Goal: Information Seeking & Learning: Find specific fact

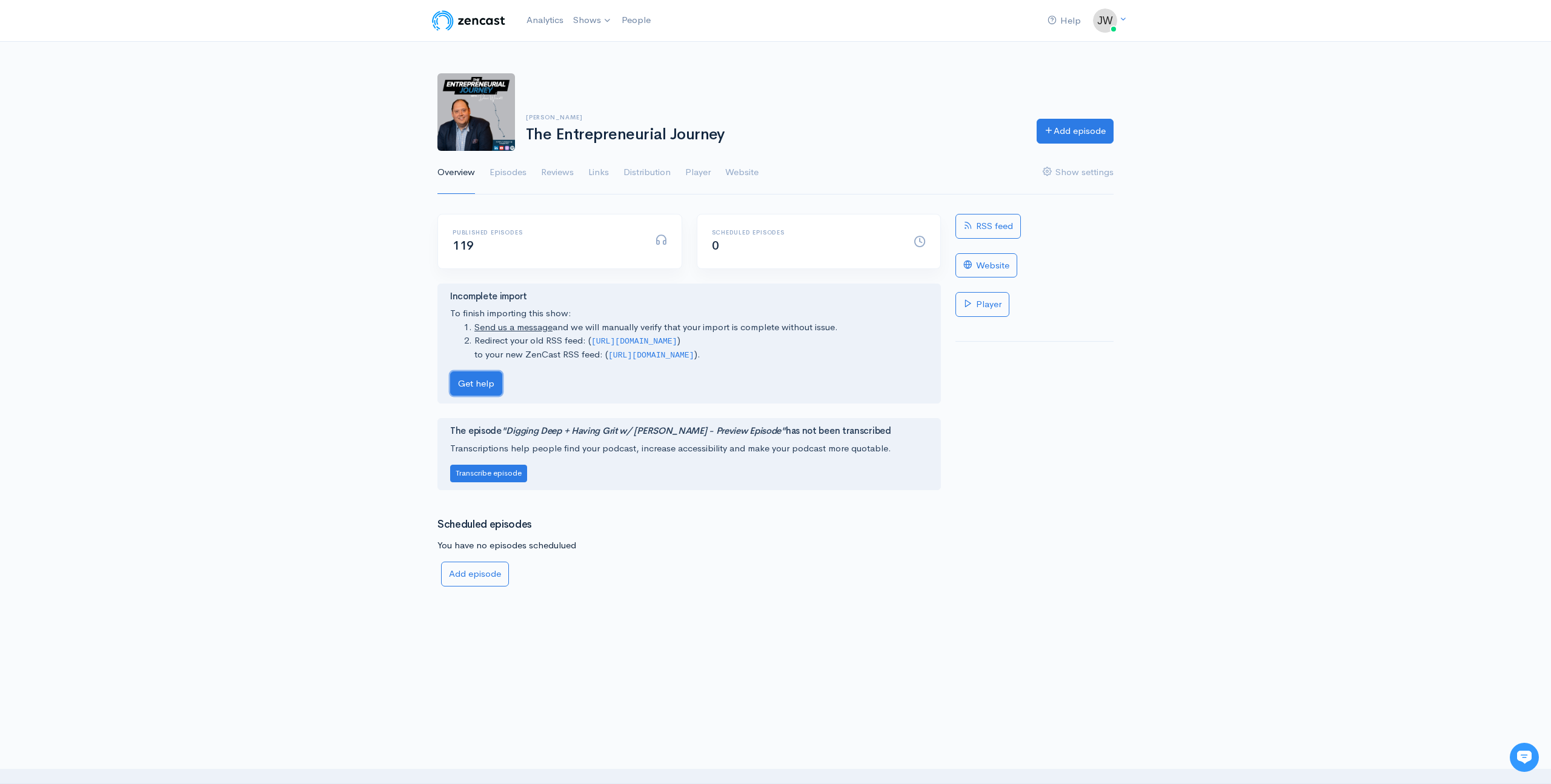
click at [472, 384] on link "Get help" at bounding box center [476, 383] width 52 height 25
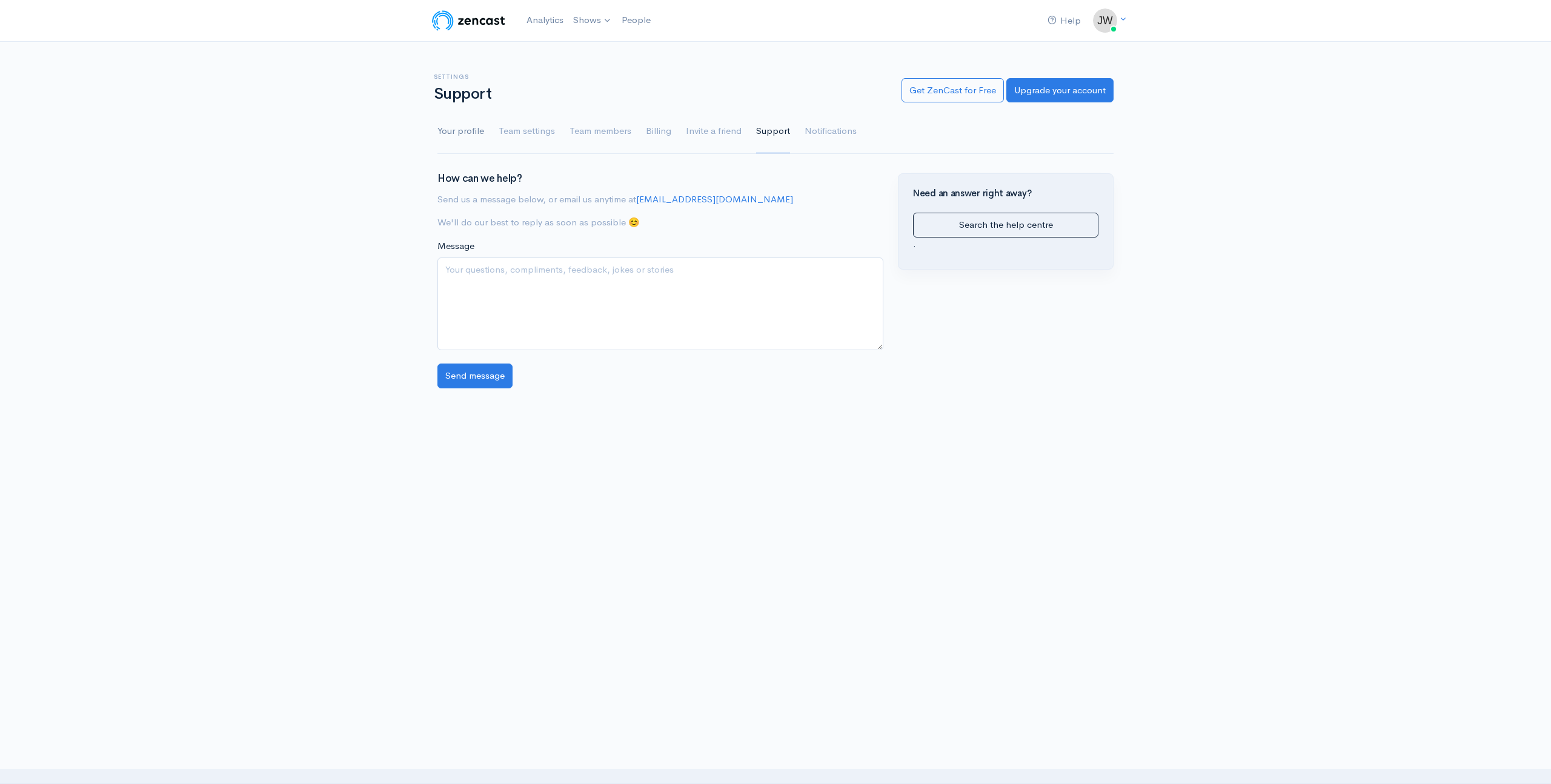
click at [453, 132] on link "Your profile" at bounding box center [460, 131] width 46 height 43
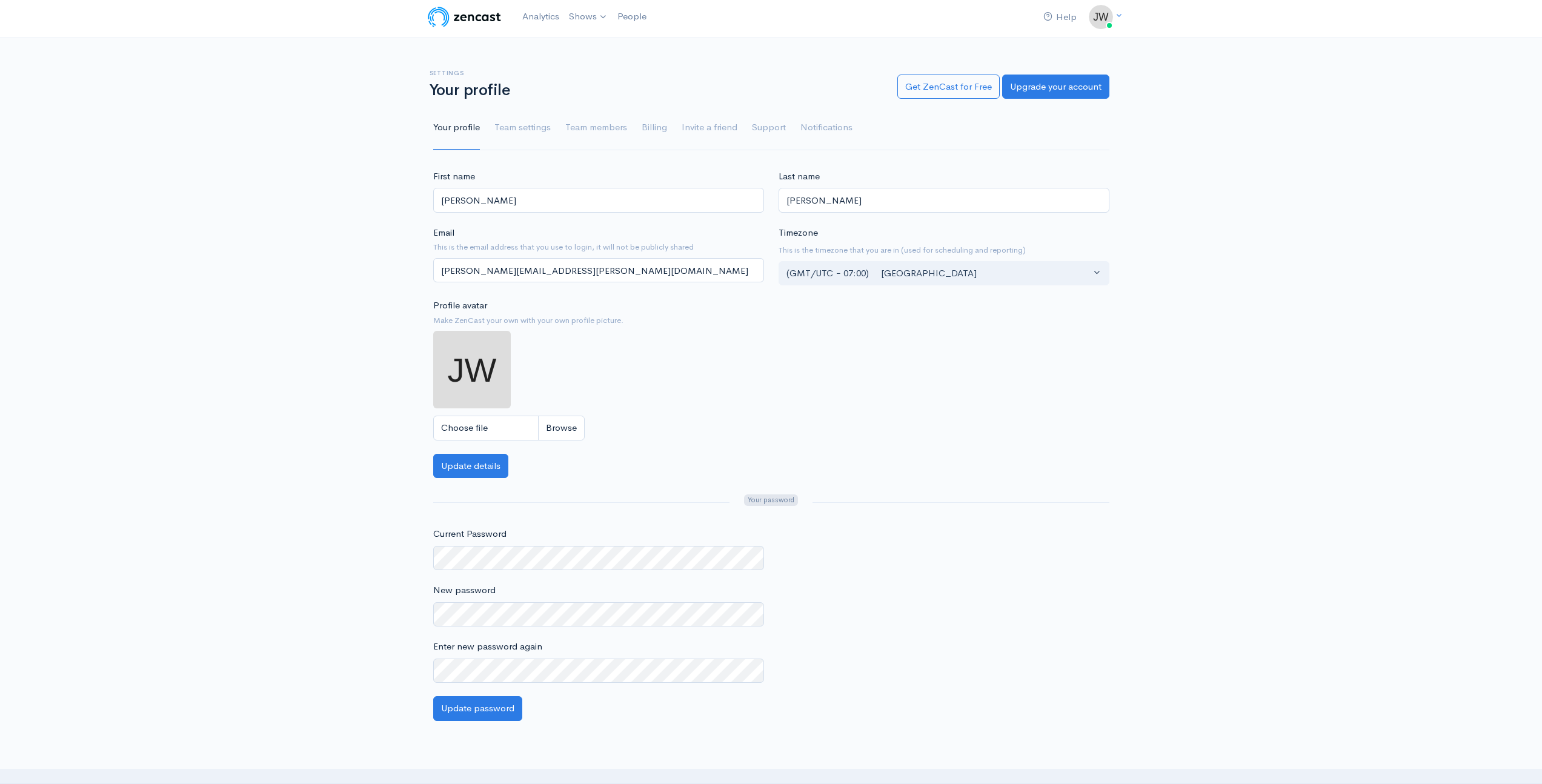
scroll to position [5, 0]
click at [612, 41] on link "The Entrepreneurial Journey" at bounding box center [637, 45] width 145 height 21
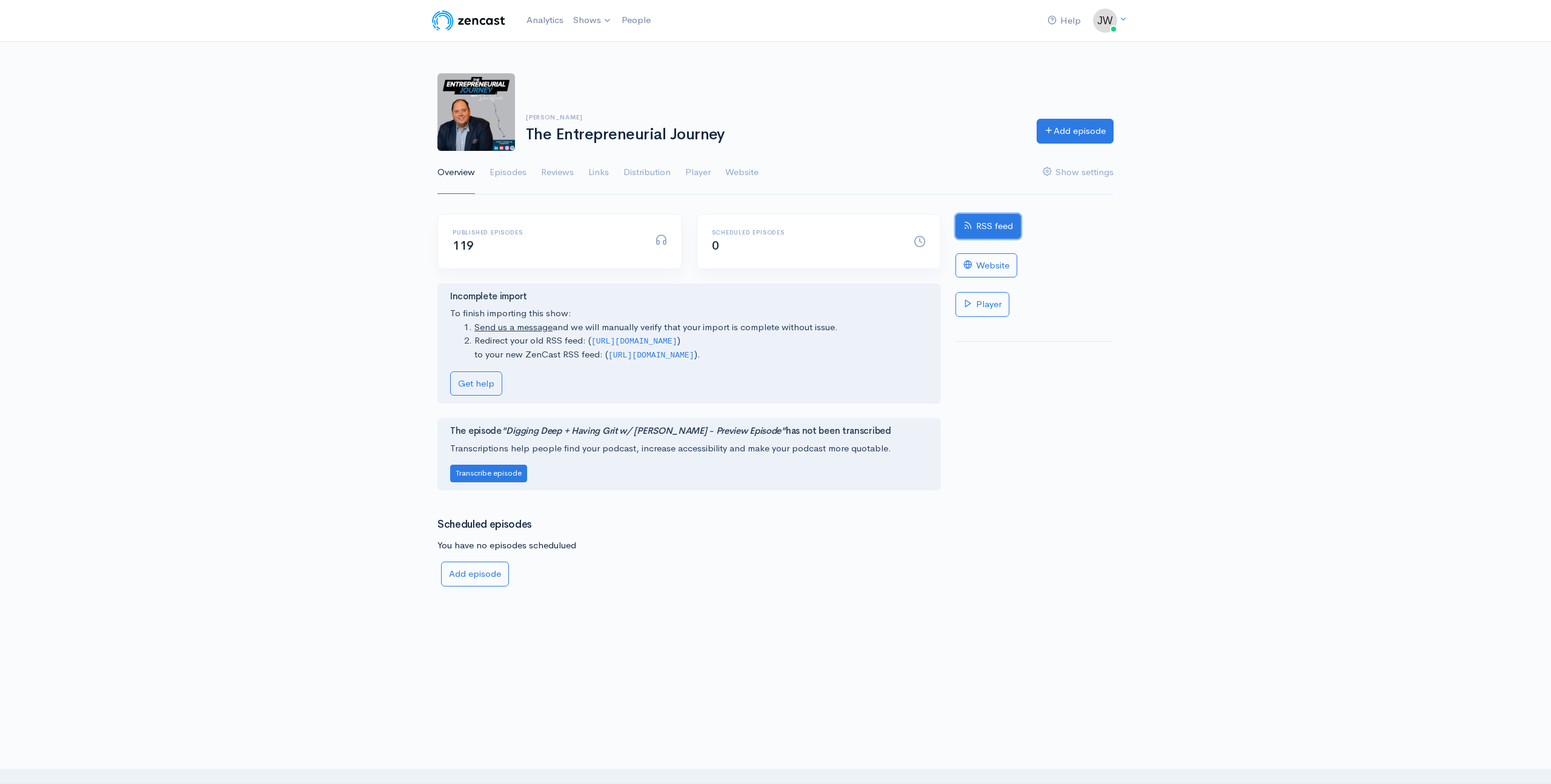
click at [996, 227] on link "RSS feed" at bounding box center [988, 226] width 65 height 25
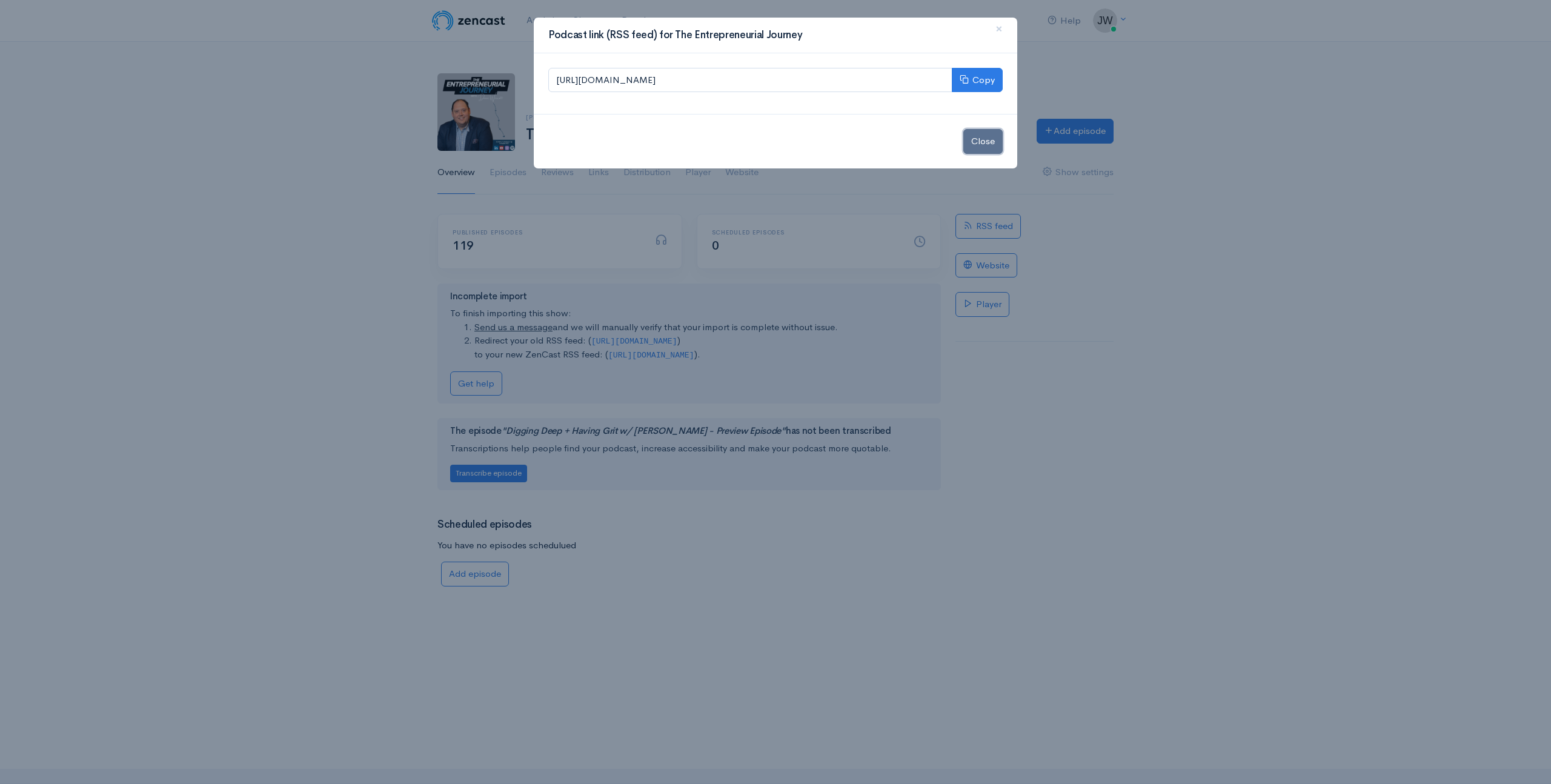
click at [982, 144] on button "Close" at bounding box center [983, 141] width 40 height 25
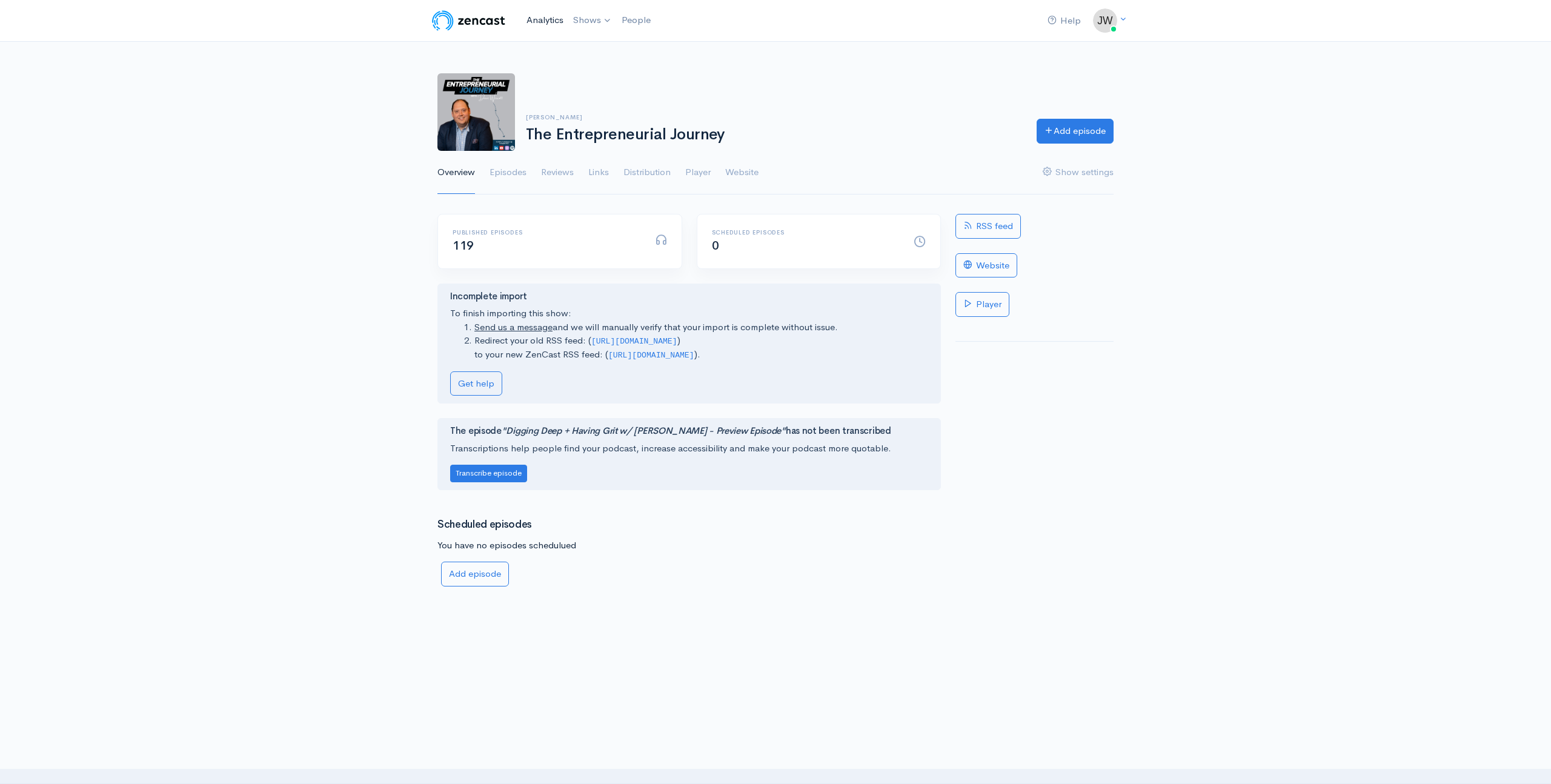
click at [556, 20] on link "Analytics" at bounding box center [545, 21] width 46 height 26
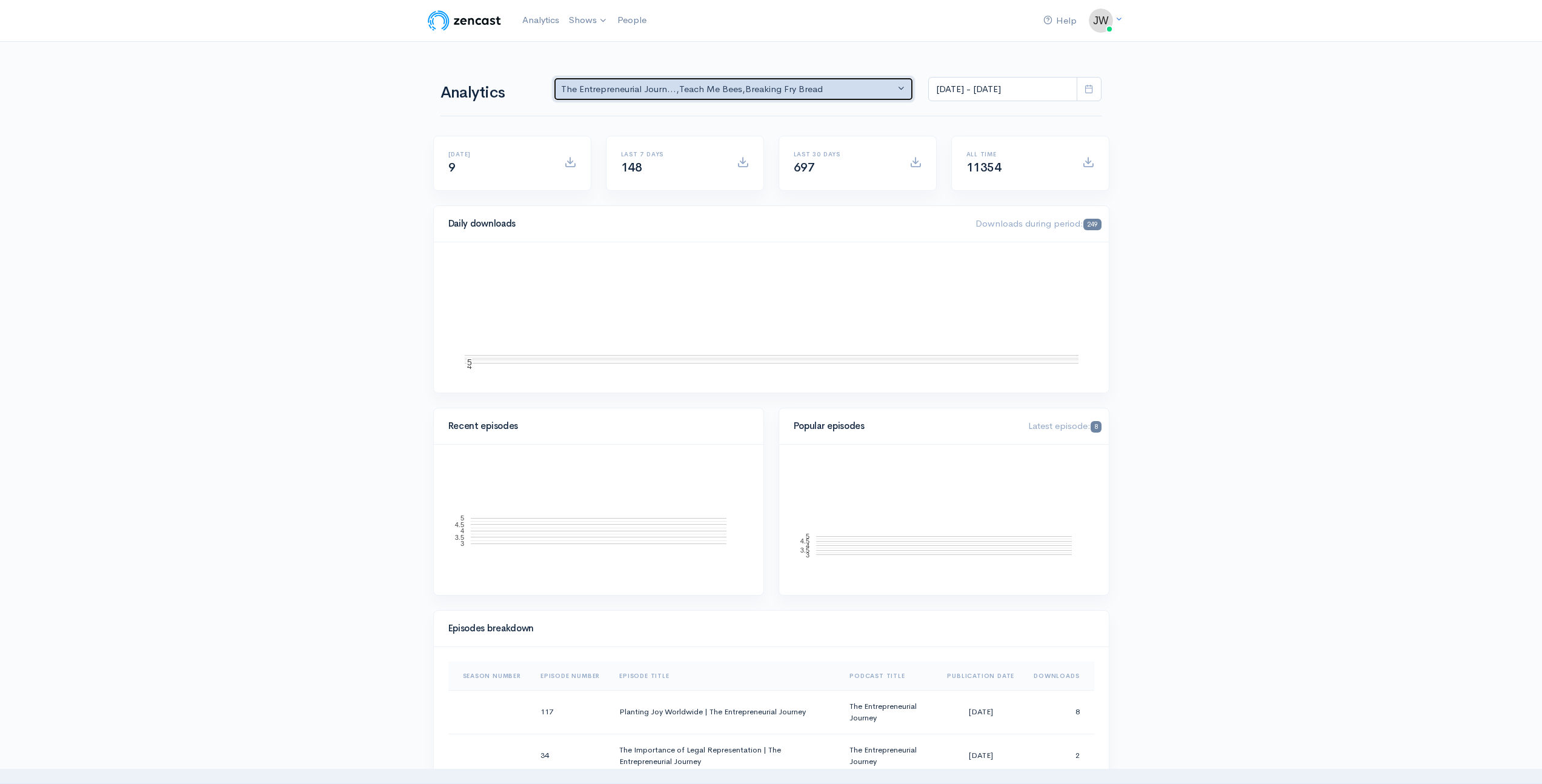
click at [775, 87] on div "The Entrepreneurial Journ... , Teach Me Bees , Breaking Fry Bread" at bounding box center [729, 89] width 335 height 14
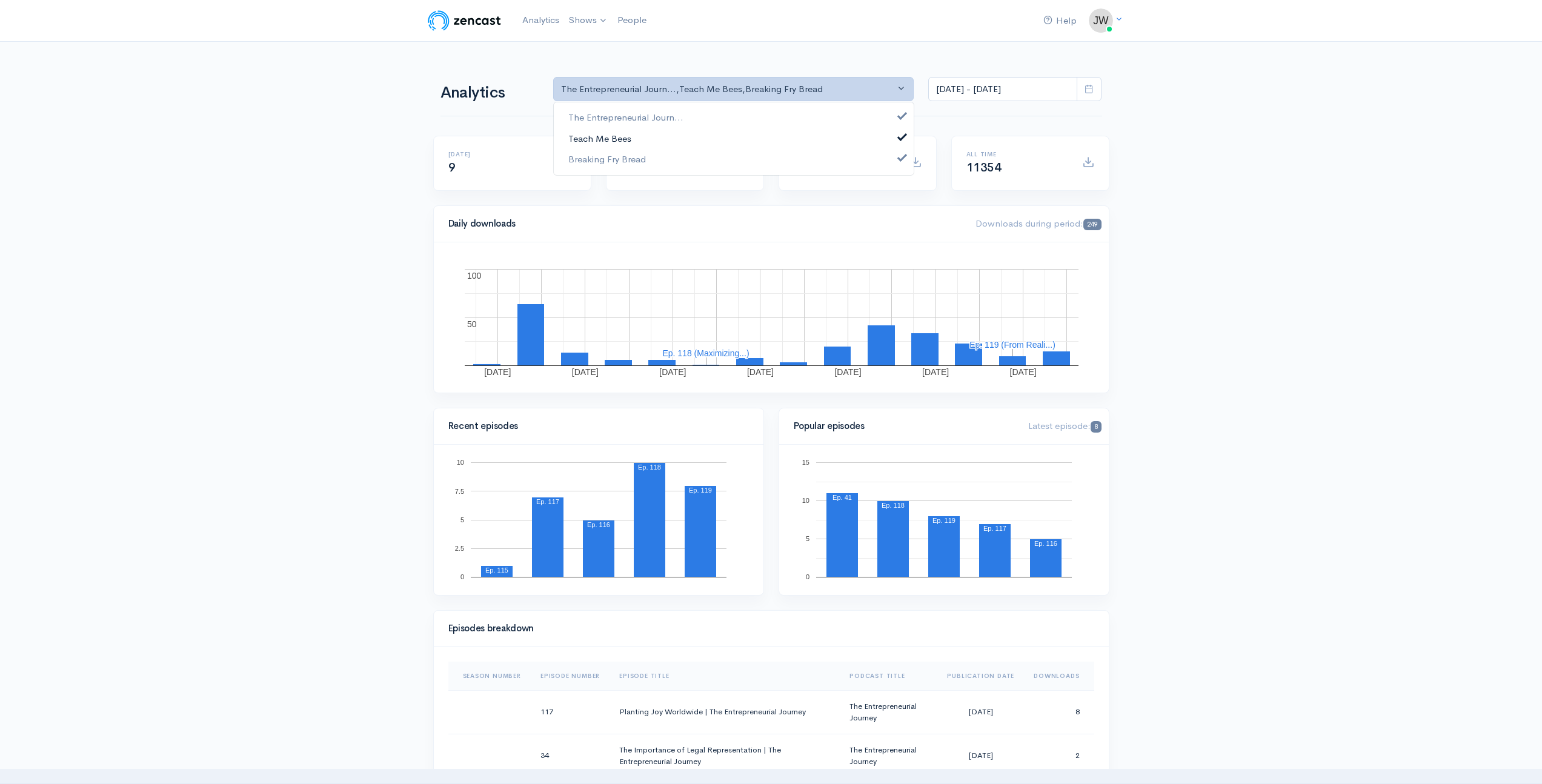
click at [642, 138] on link "Teach Me Bees" at bounding box center [733, 138] width 360 height 21
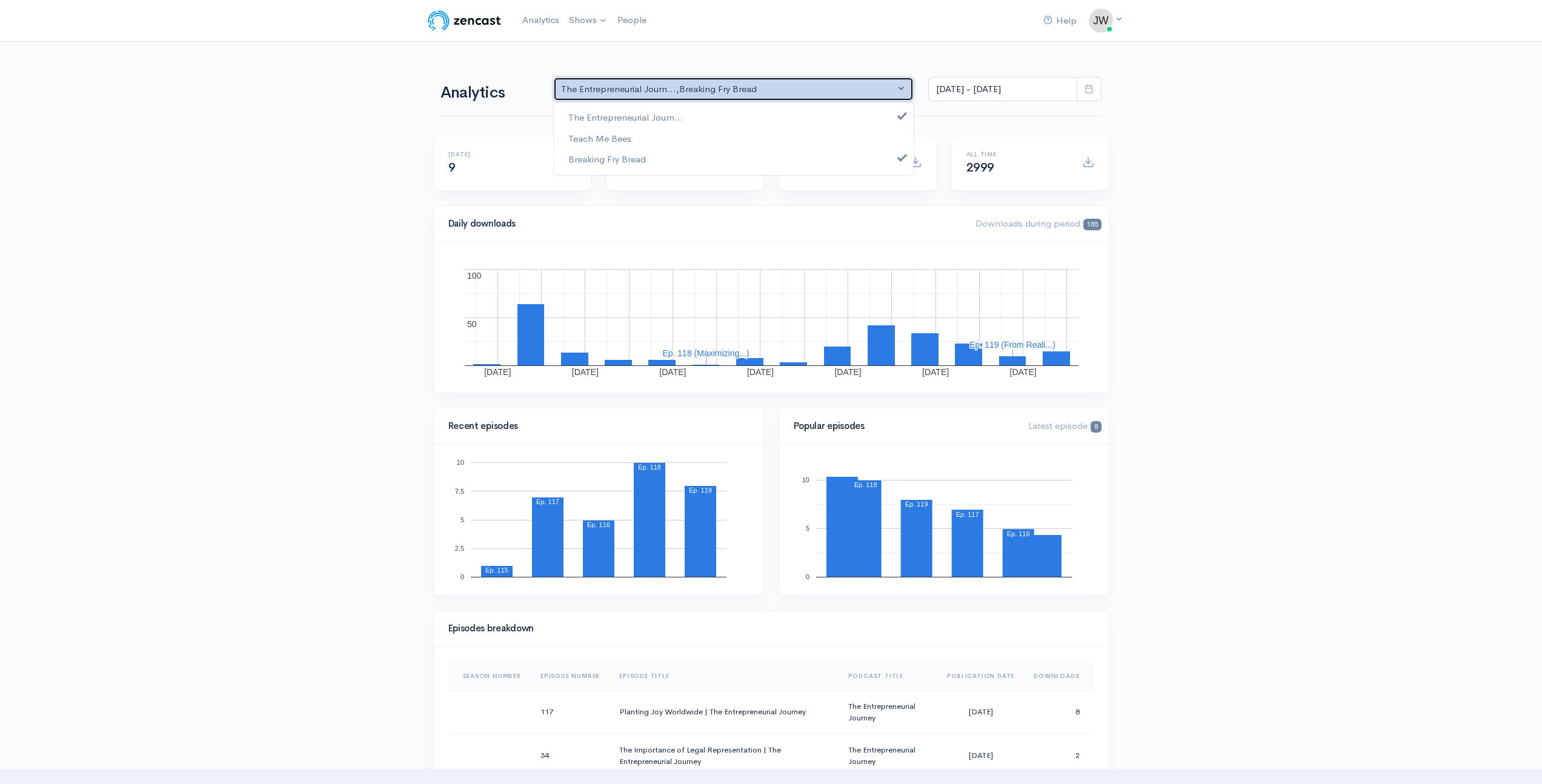
click at [657, 86] on div "The Entrepreneurial Journ... , Breaking Fry Bread" at bounding box center [729, 89] width 335 height 14
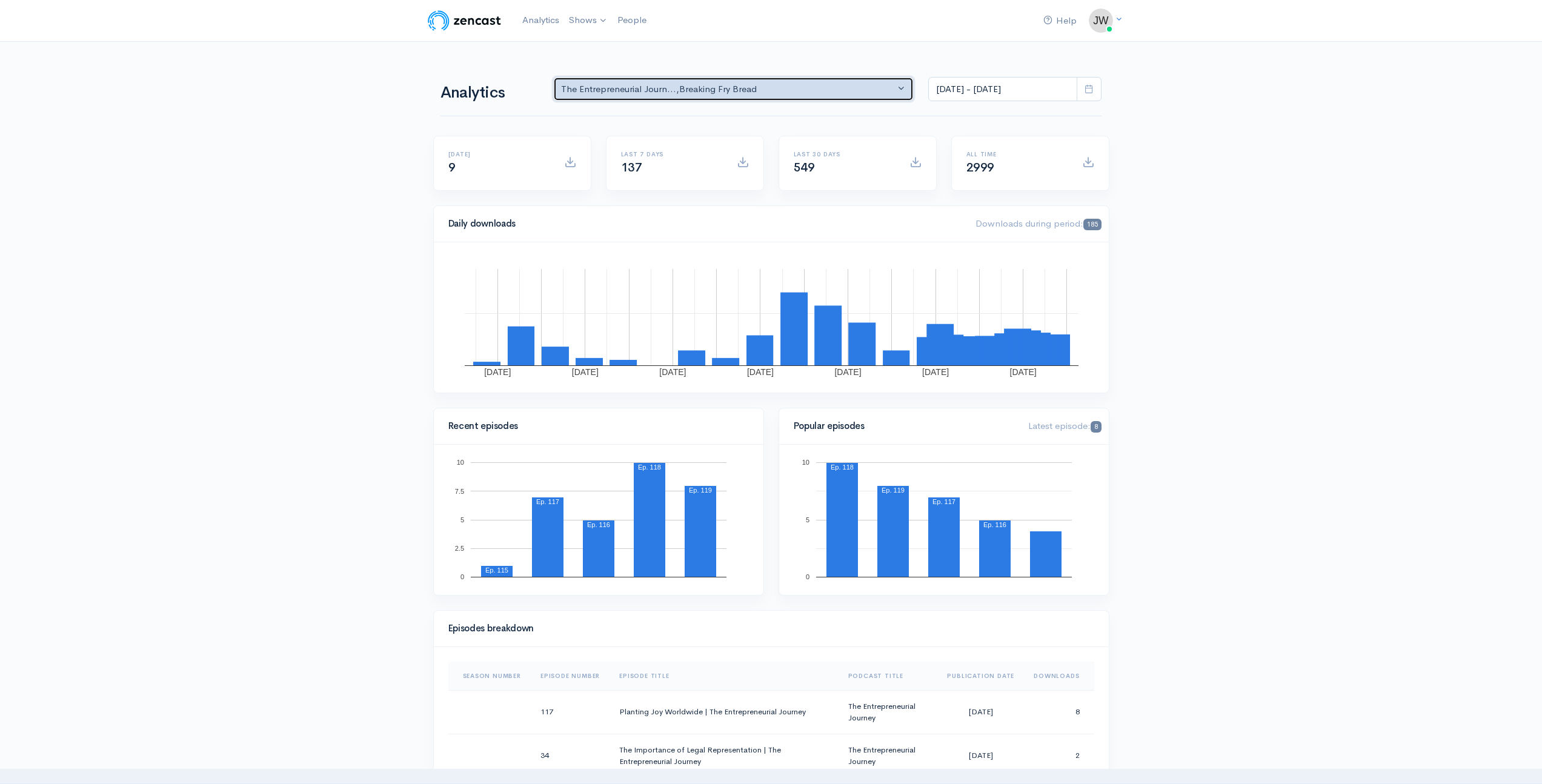
click at [676, 85] on div "The Entrepreneurial Journ... , Breaking Fry Bread" at bounding box center [729, 89] width 335 height 14
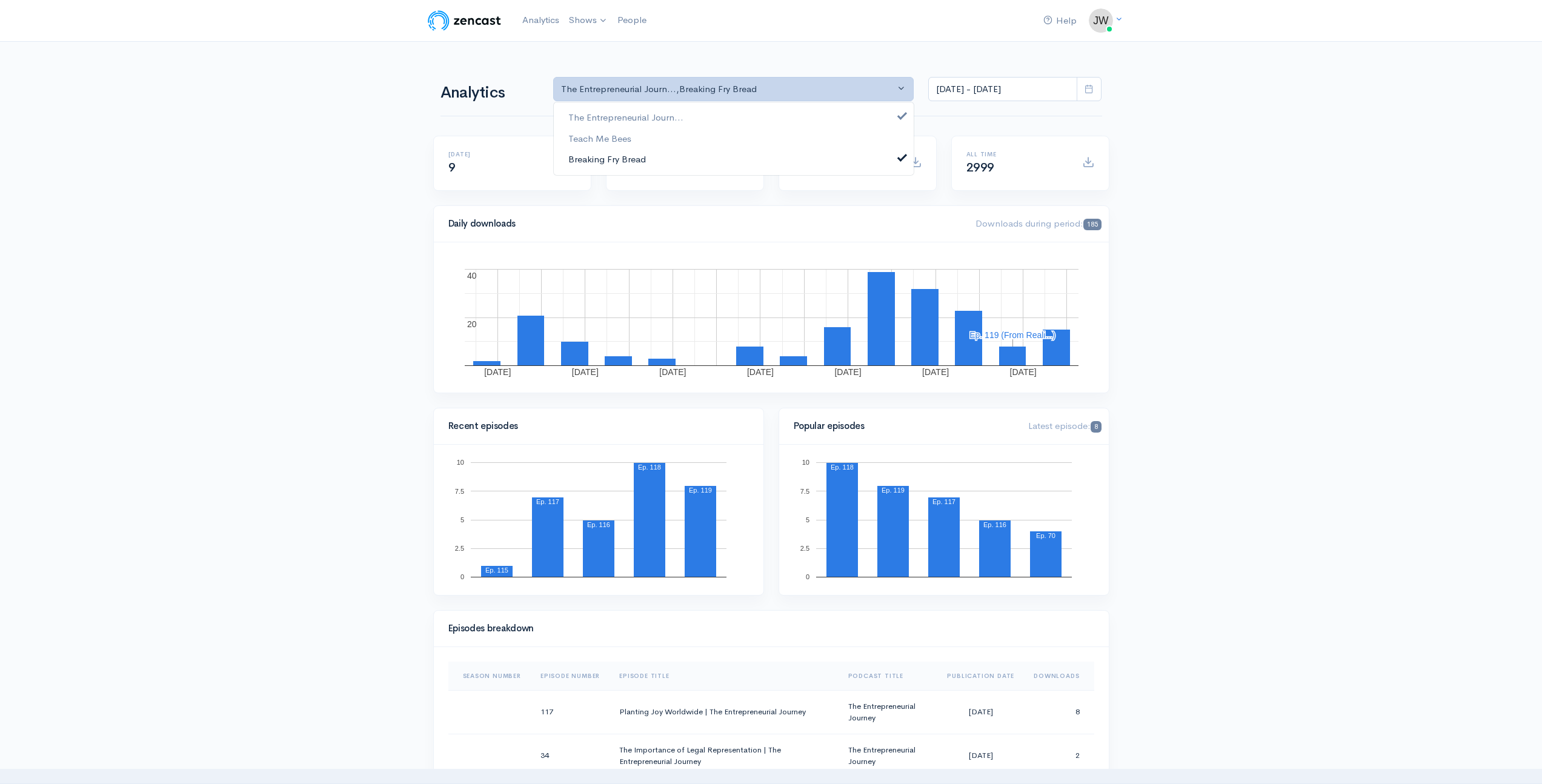
click at [629, 157] on span "Breaking Fry Bread" at bounding box center [607, 160] width 78 height 14
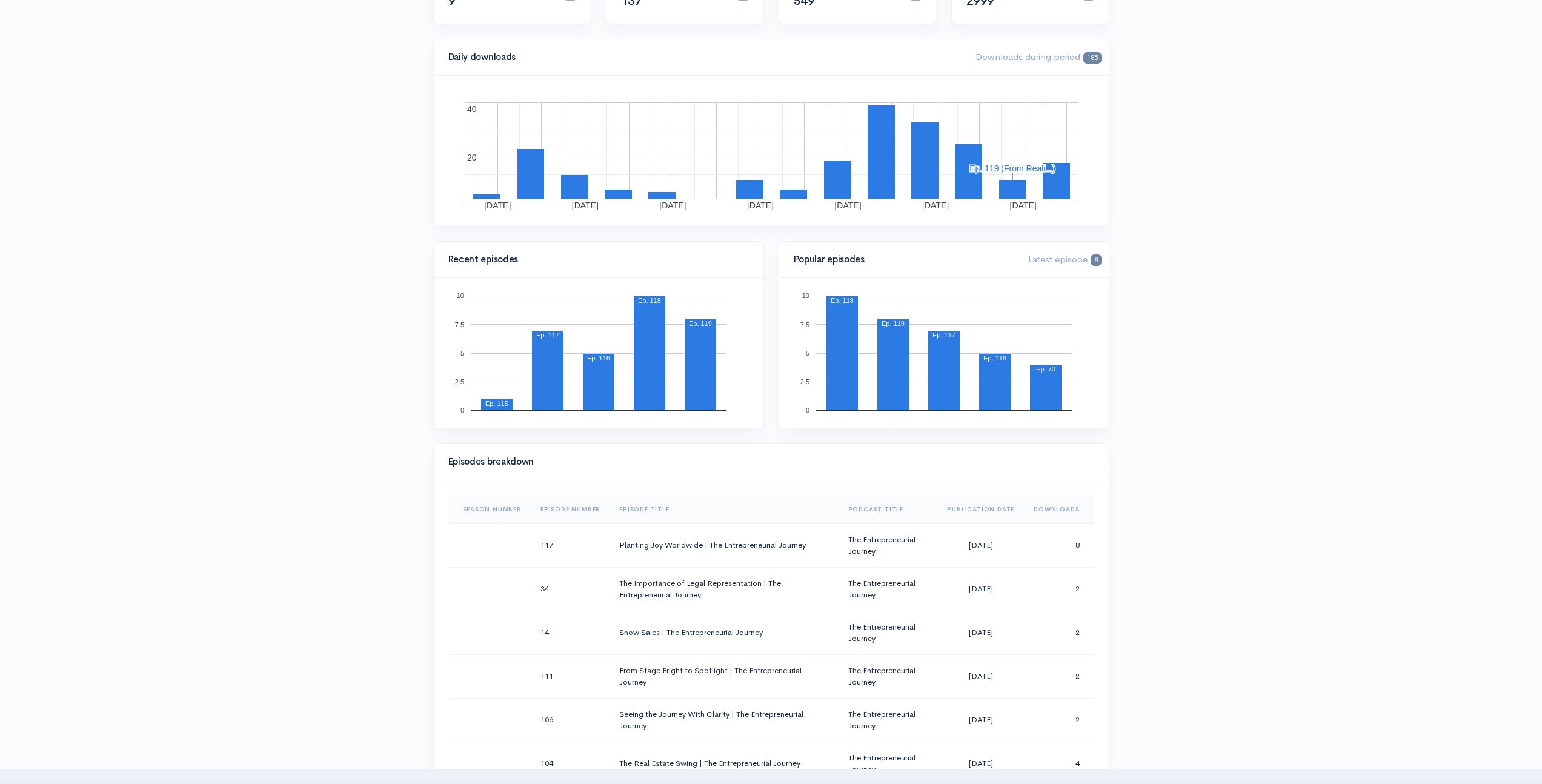
scroll to position [312, 0]
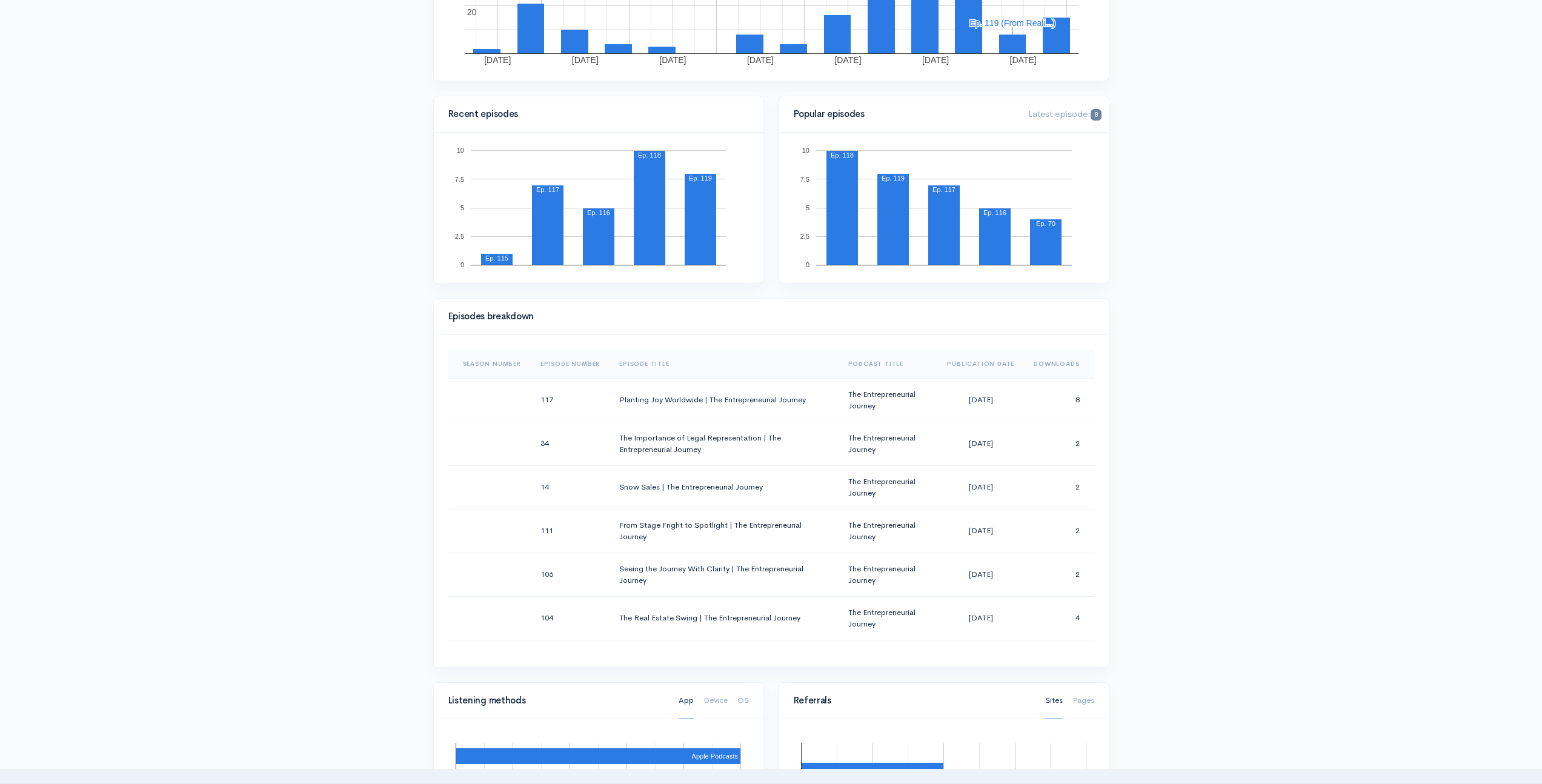
click at [980, 366] on th "Publication Date" at bounding box center [981, 364] width 87 height 29
click at [982, 363] on th "Publication Date" at bounding box center [977, 364] width 96 height 29
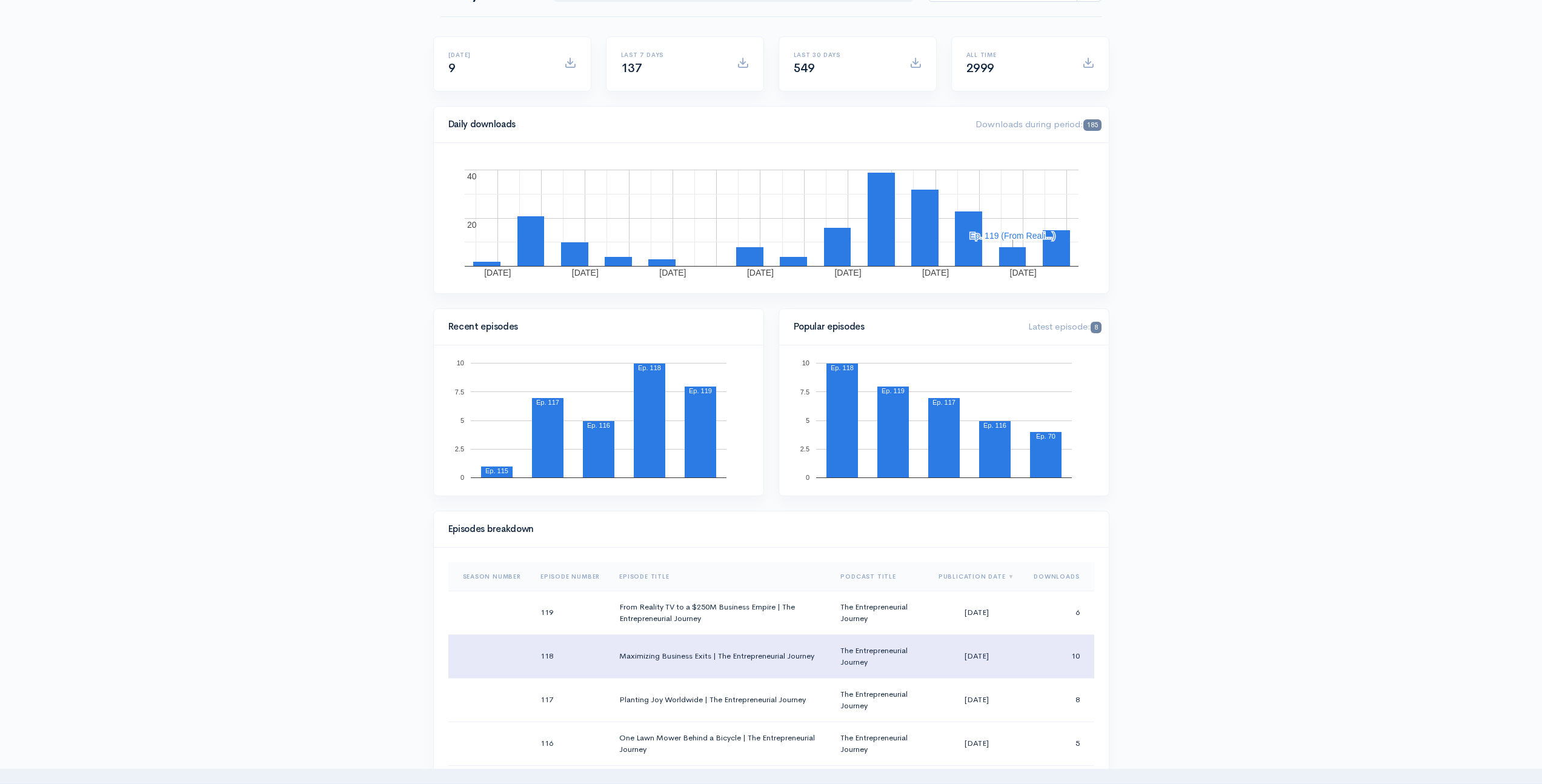
scroll to position [0, 0]
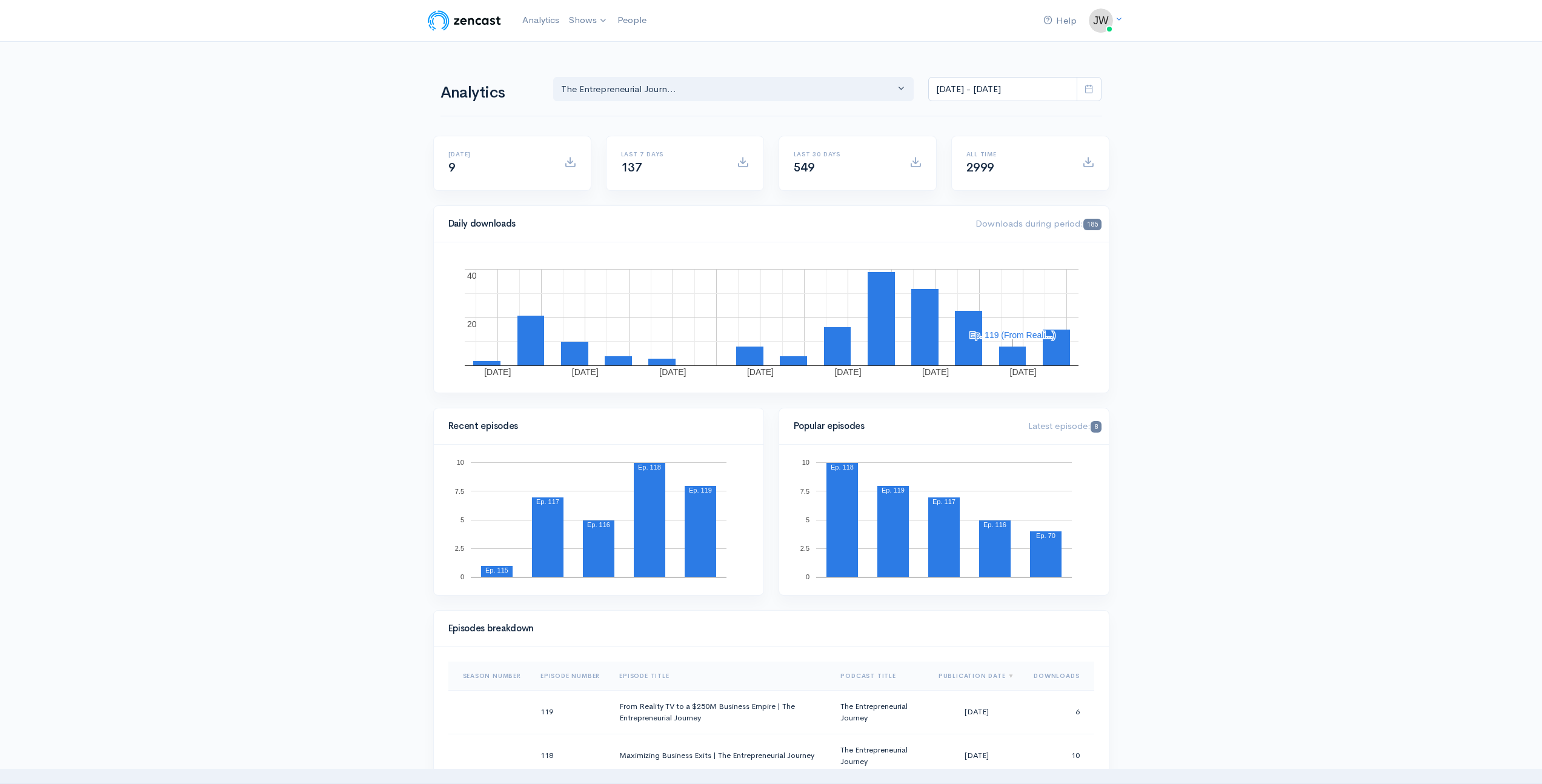
click at [1086, 90] on icon at bounding box center [1089, 89] width 9 height 9
click at [948, 244] on li "All time" at bounding box center [971, 246] width 85 height 19
type input "Jun 20, 2023 - Oct 3, 2025"
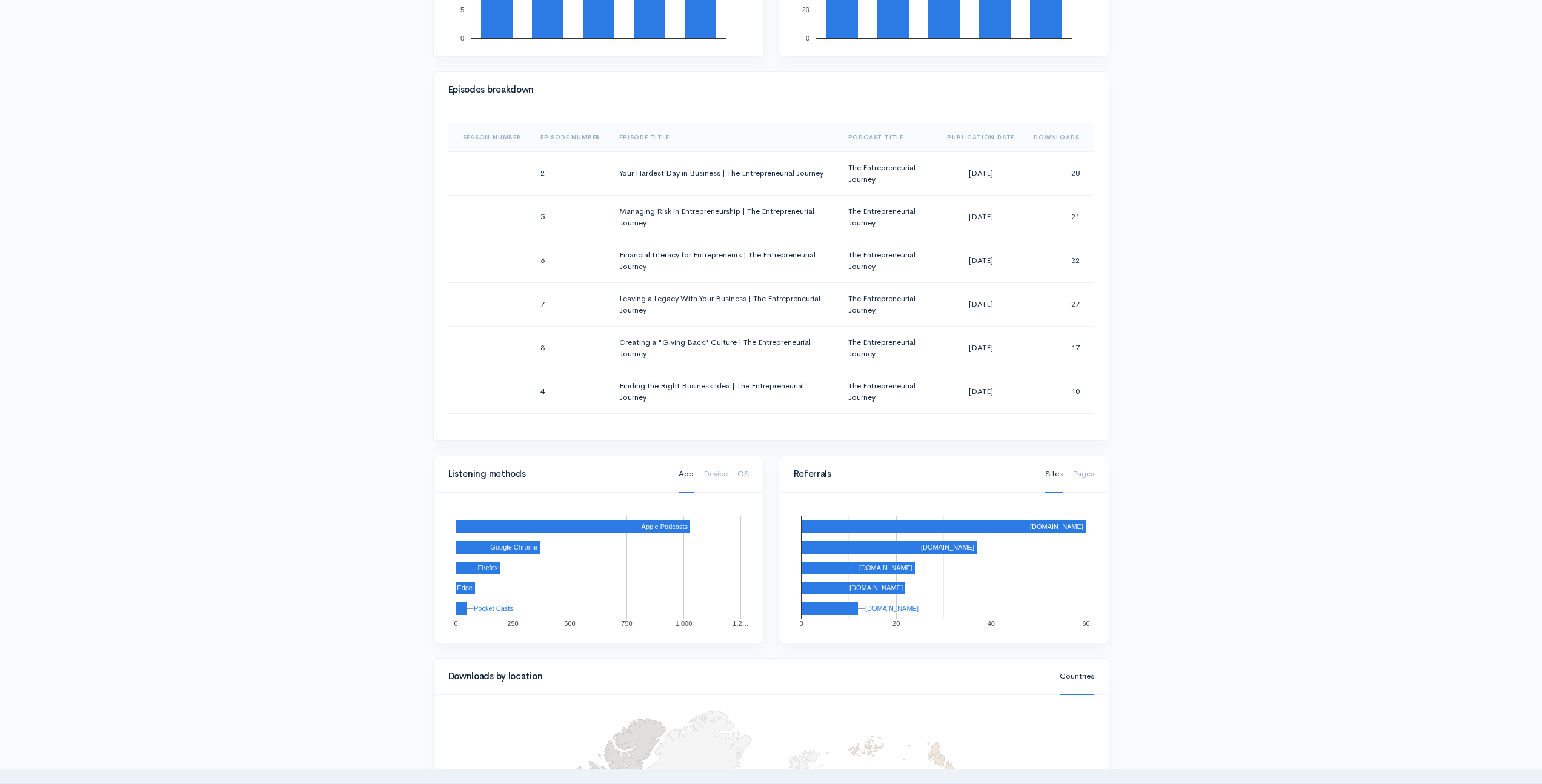
scroll to position [539, 0]
click at [987, 132] on th "Publication Date" at bounding box center [981, 137] width 87 height 29
click at [971, 133] on th "Publication Date" at bounding box center [977, 137] width 96 height 29
drag, startPoint x: 841, startPoint y: 657, endPoint x: 847, endPoint y: 629, distance: 28.6
click at [841, 658] on div "Downloads by location Countries" at bounding box center [771, 676] width 675 height 37
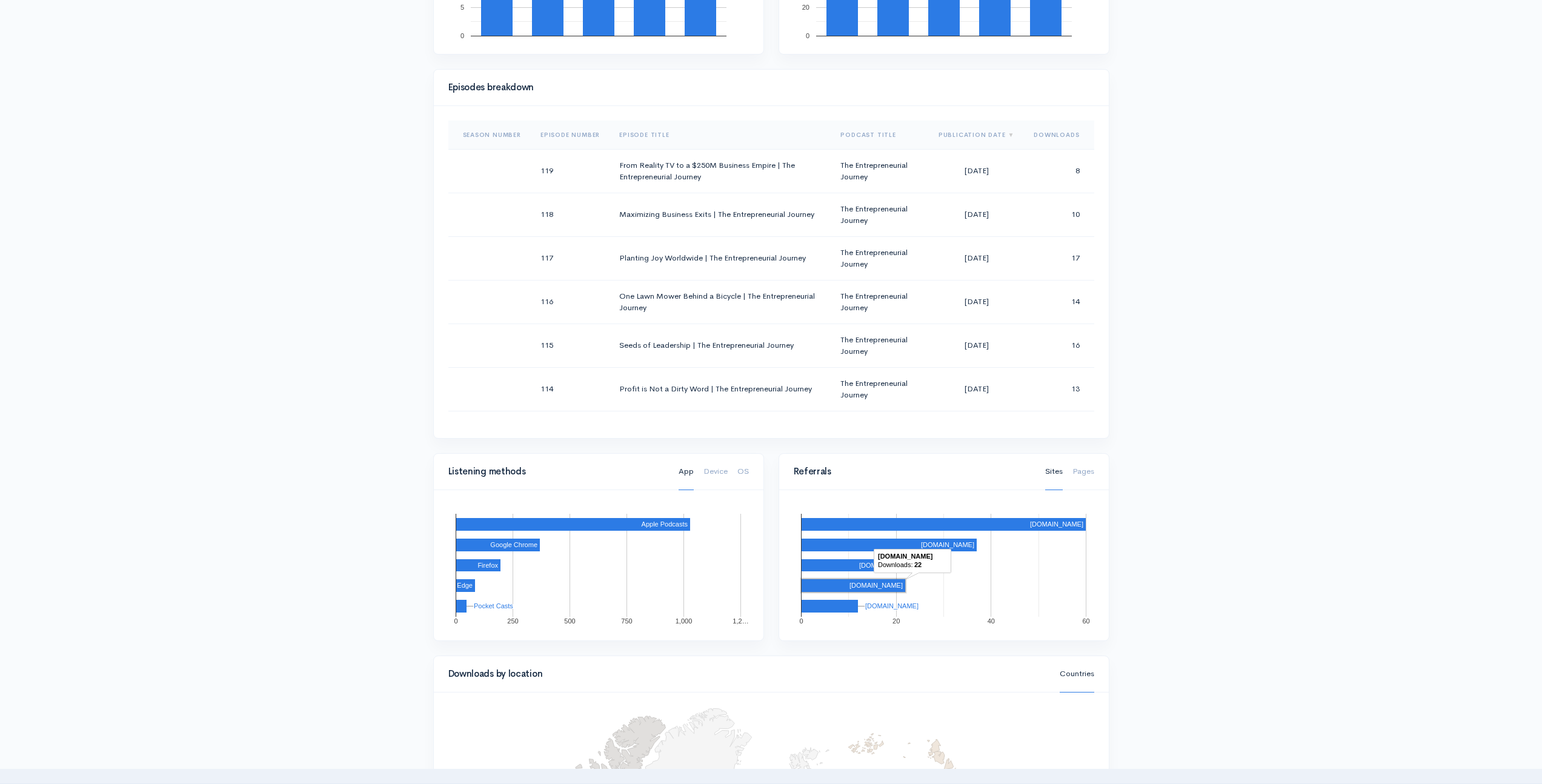
scroll to position [541, 0]
click at [1073, 468] on link "Pages" at bounding box center [1083, 471] width 22 height 37
click at [1057, 471] on link "Sites" at bounding box center [1054, 471] width 17 height 37
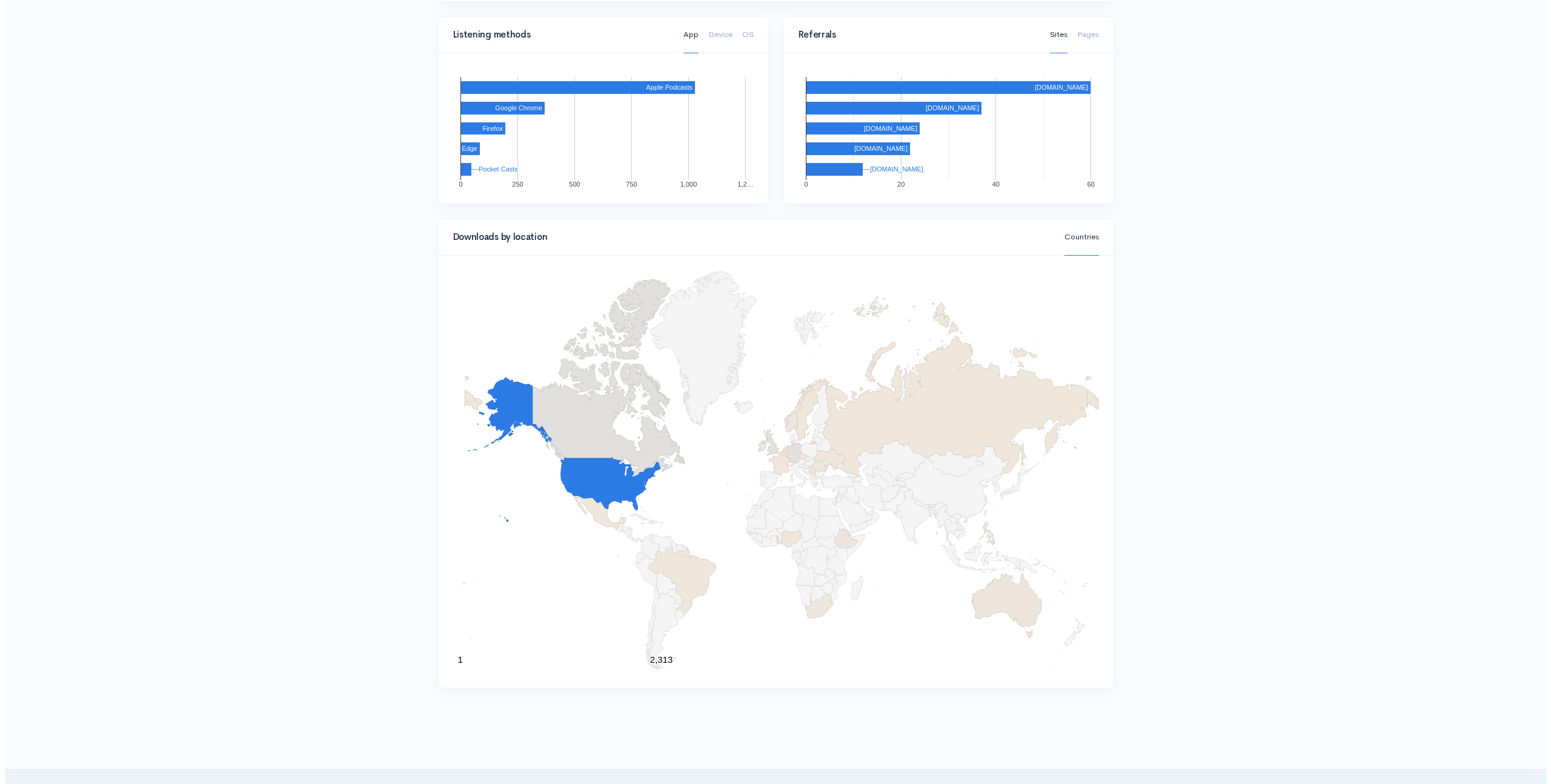
scroll to position [0, 0]
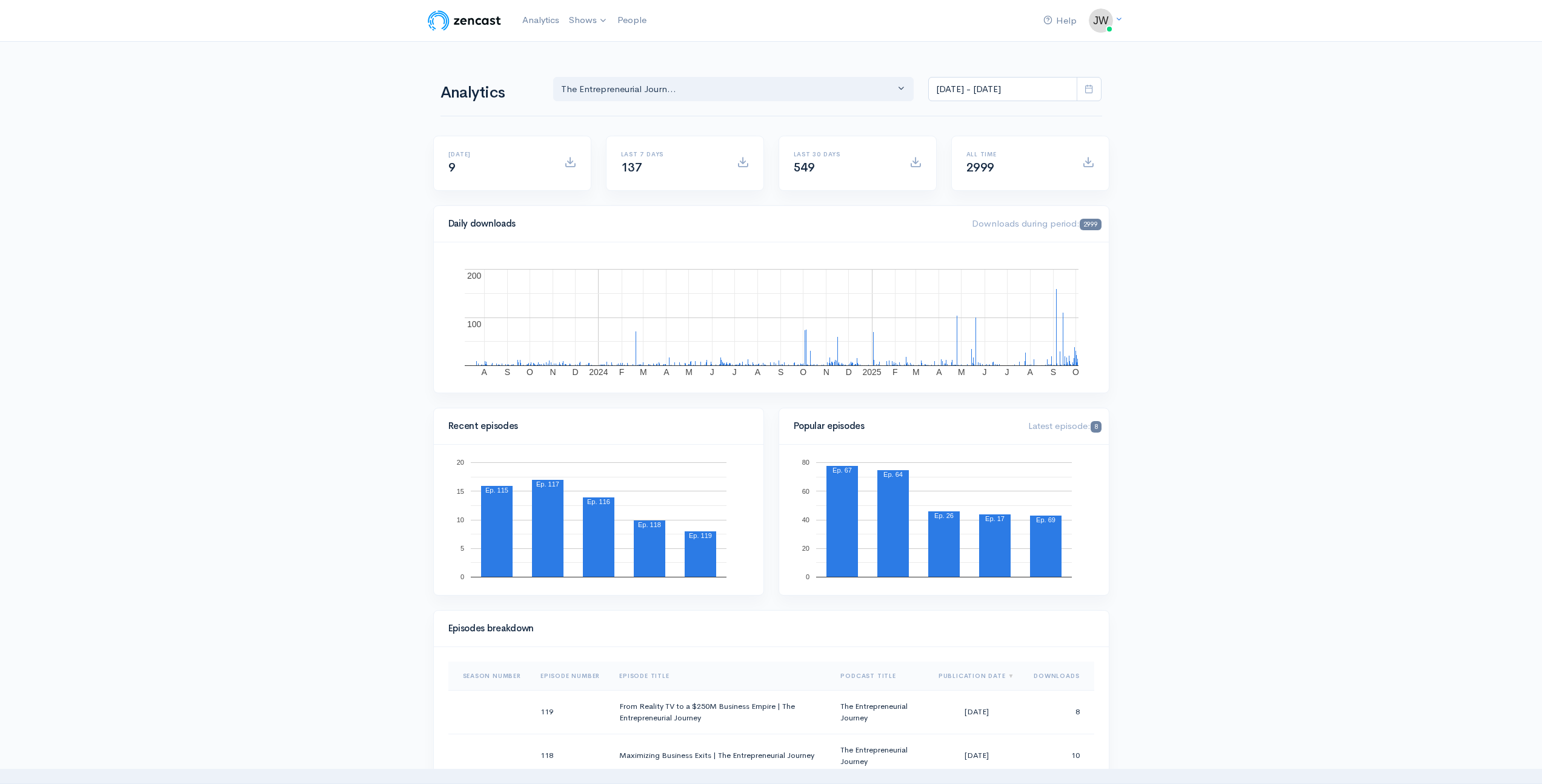
click at [1089, 162] on span at bounding box center [1088, 162] width 12 height 12
click at [445, 21] on img at bounding box center [464, 21] width 77 height 24
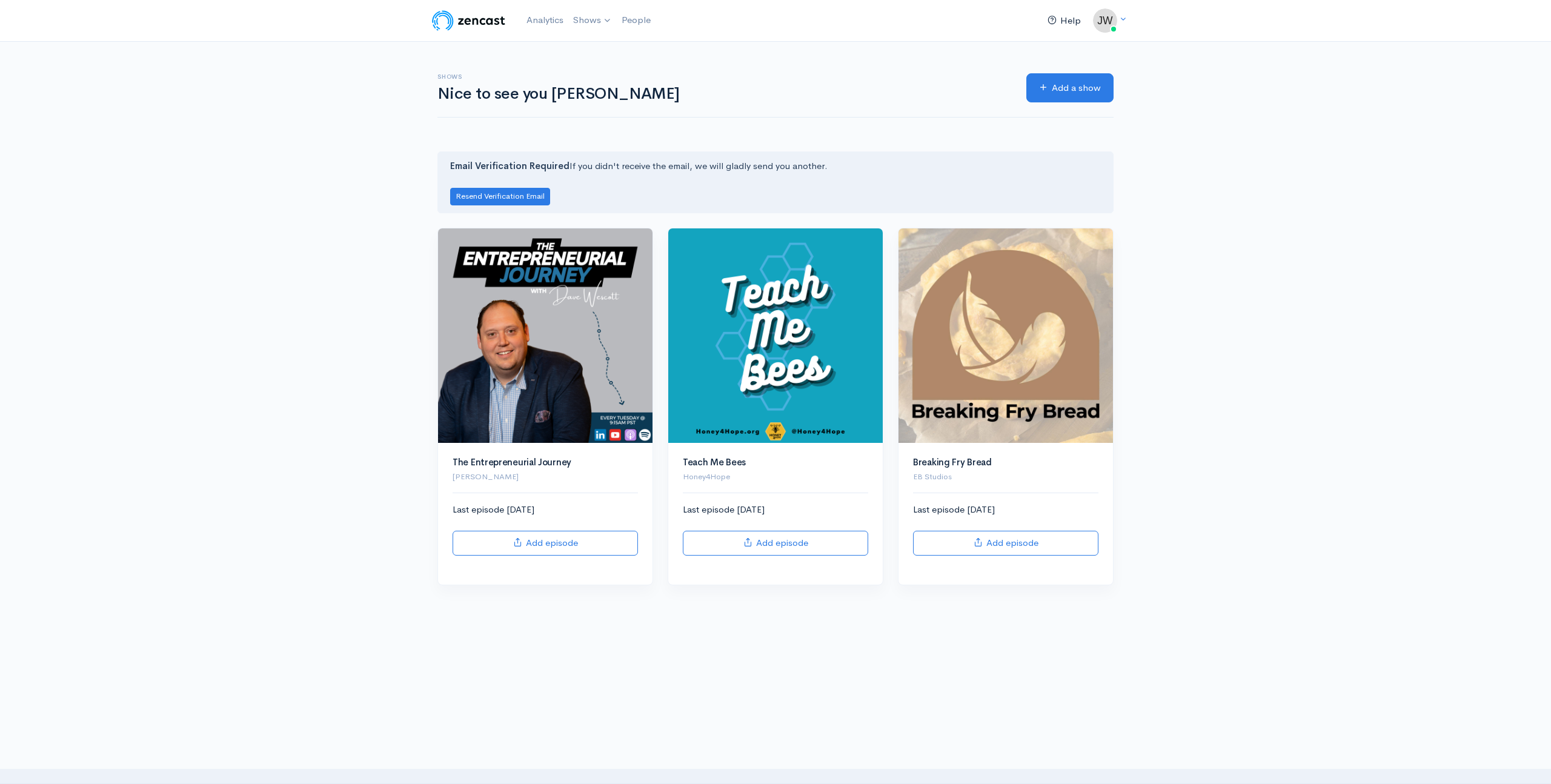
click at [1067, 22] on link "Help" at bounding box center [1064, 21] width 43 height 26
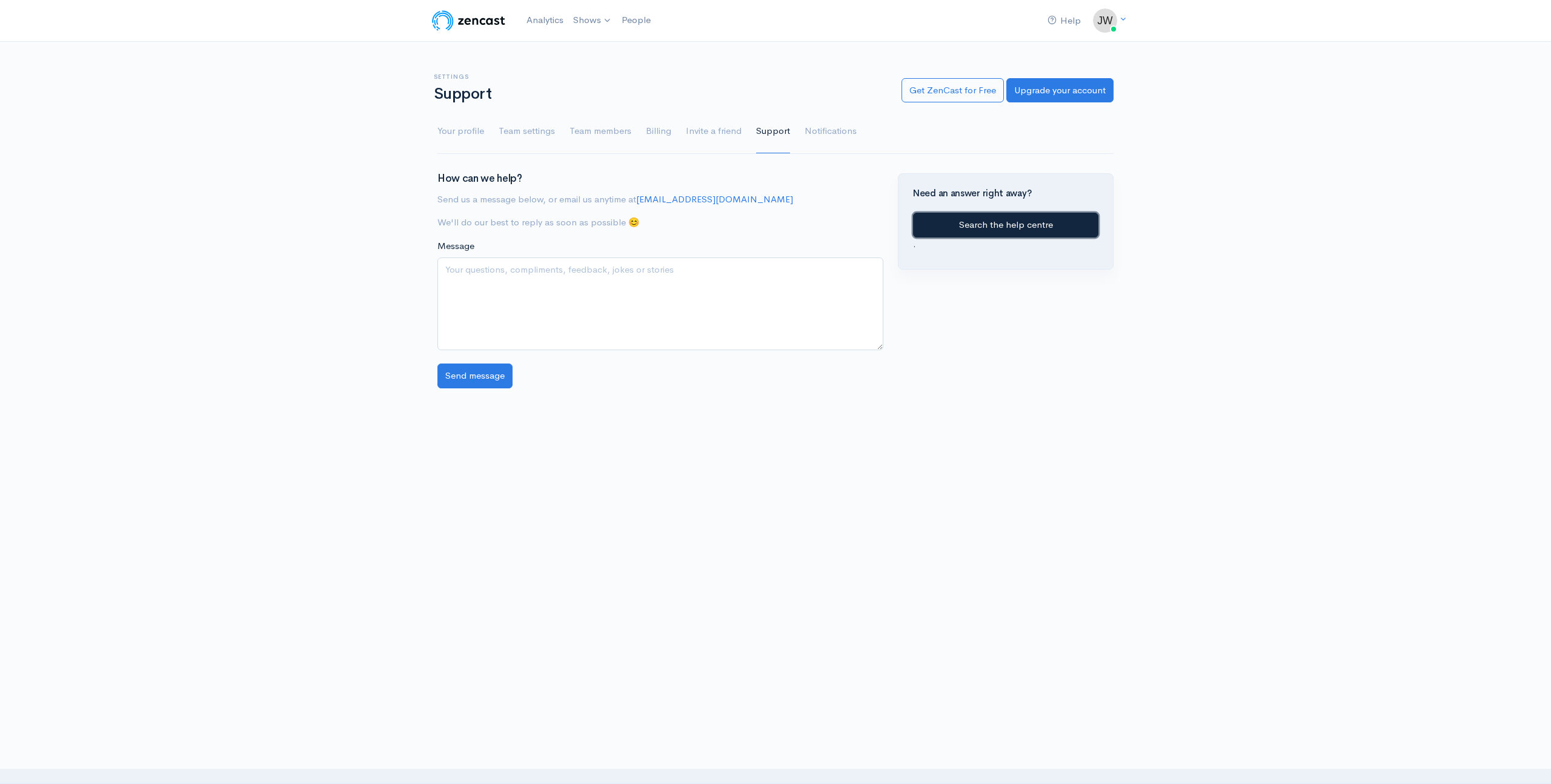
click at [987, 225] on link "Search the help centre" at bounding box center [1006, 225] width 186 height 25
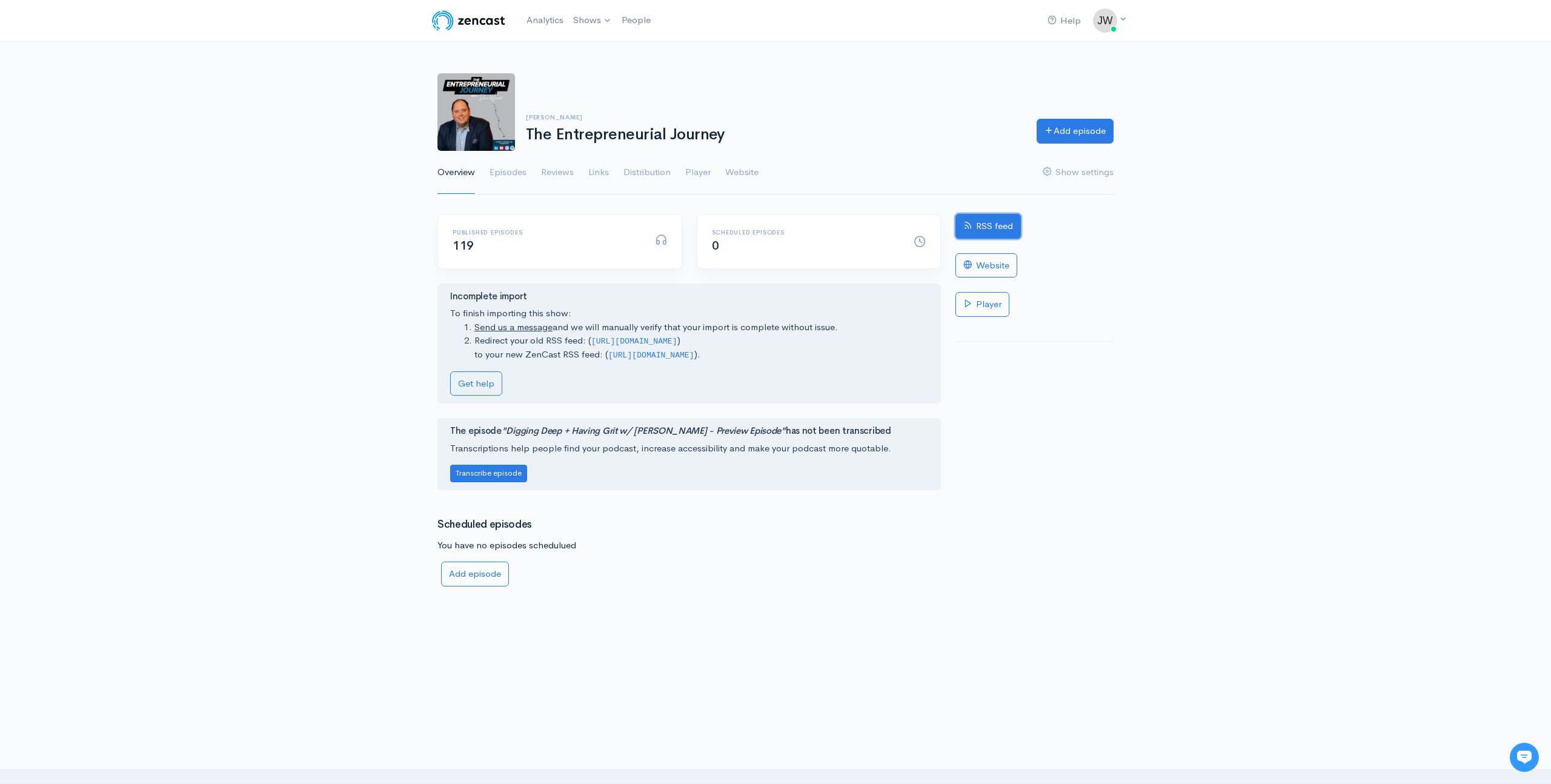
click at [990, 227] on link "RSS feed" at bounding box center [988, 226] width 65 height 25
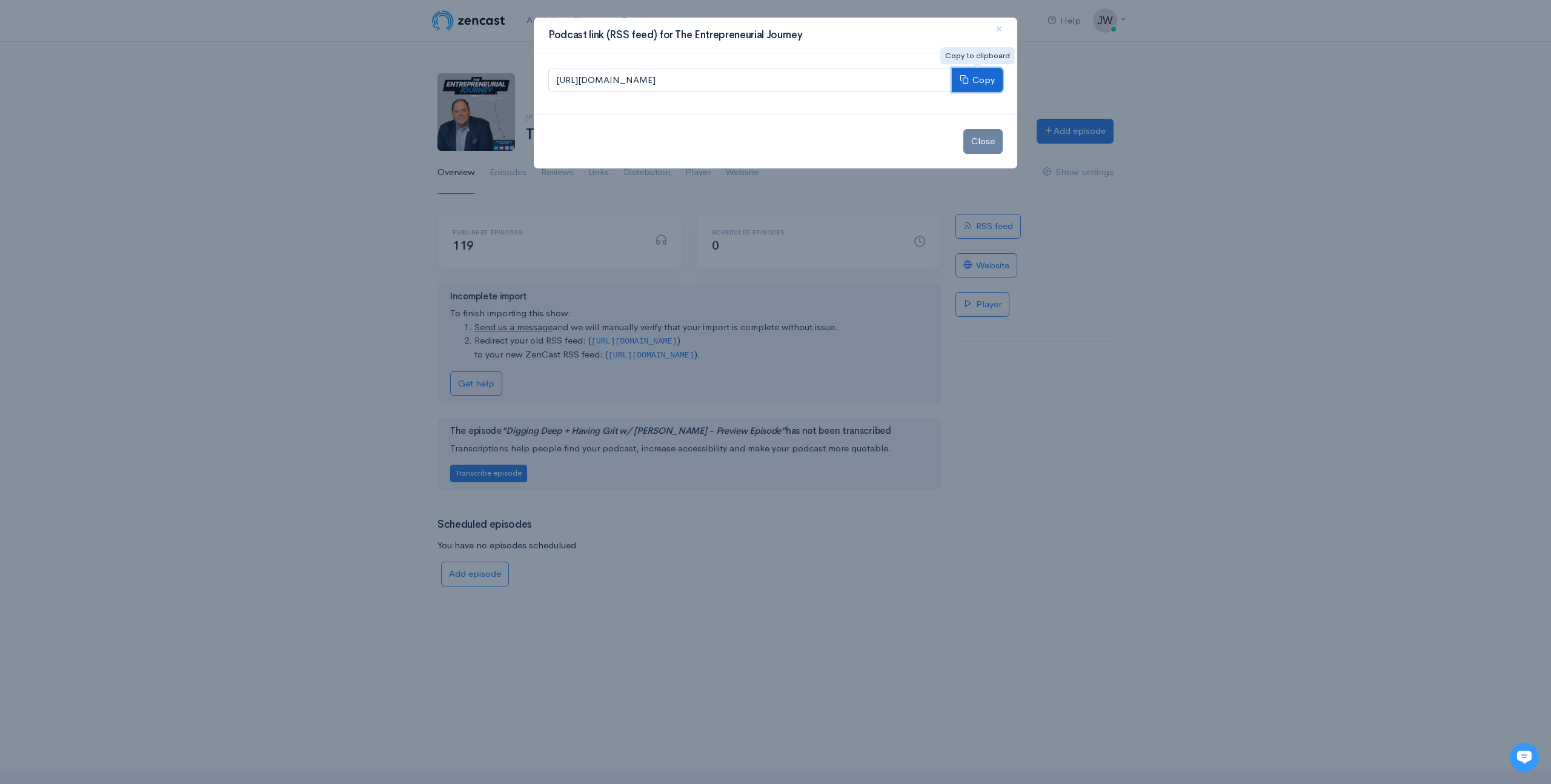
click at [987, 81] on button "Copy" at bounding box center [977, 80] width 51 height 25
